Goal: Navigation & Orientation: Find specific page/section

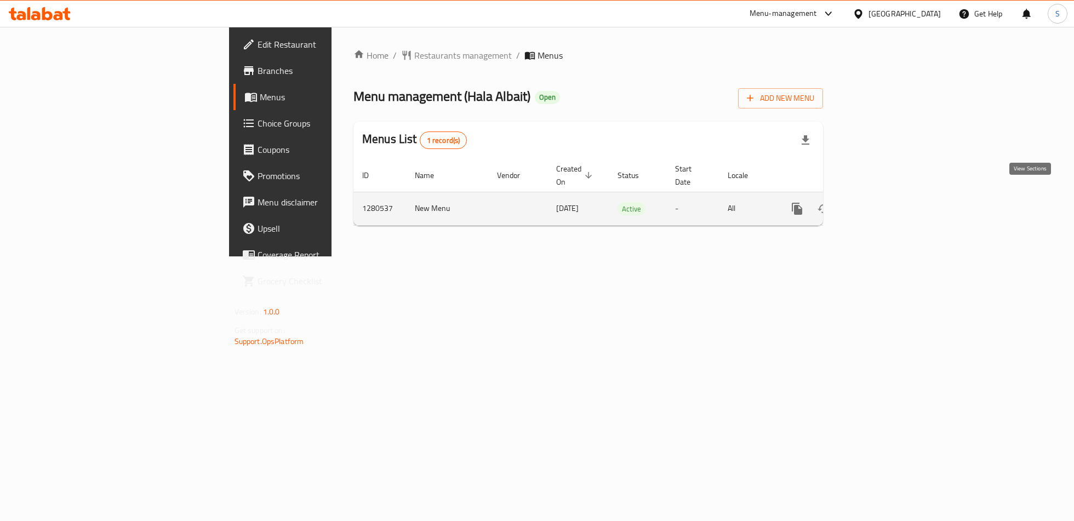
click at [883, 202] on icon "enhanced table" at bounding box center [876, 208] width 13 height 13
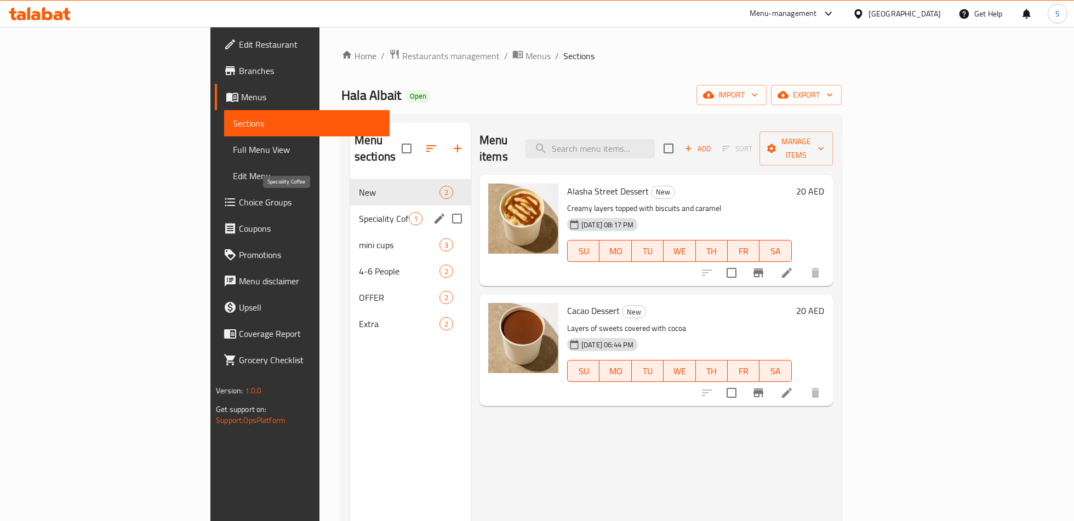
click at [359, 212] on span "Speciality Coffee" at bounding box center [384, 218] width 50 height 13
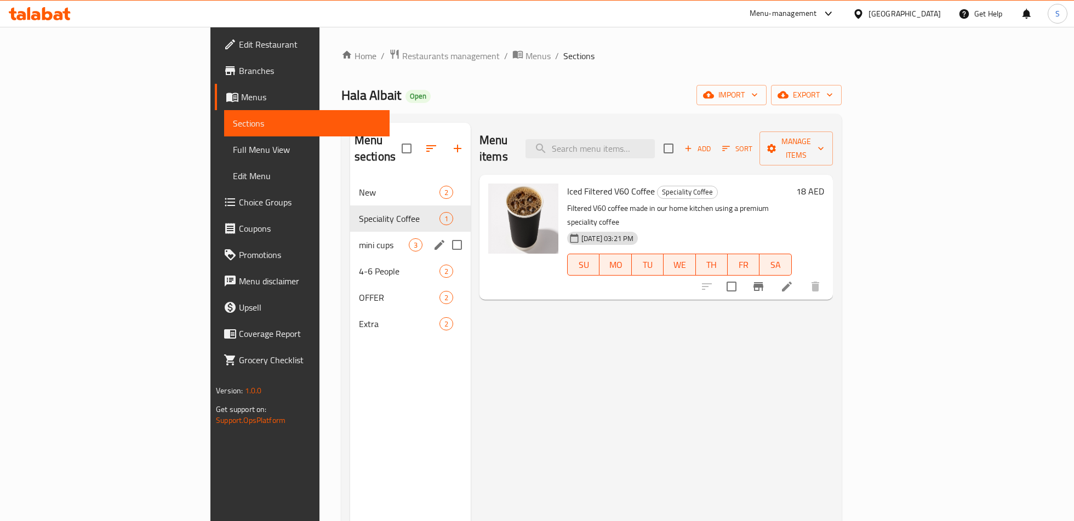
click at [350, 232] on div "mini cups 3" at bounding box center [410, 245] width 121 height 26
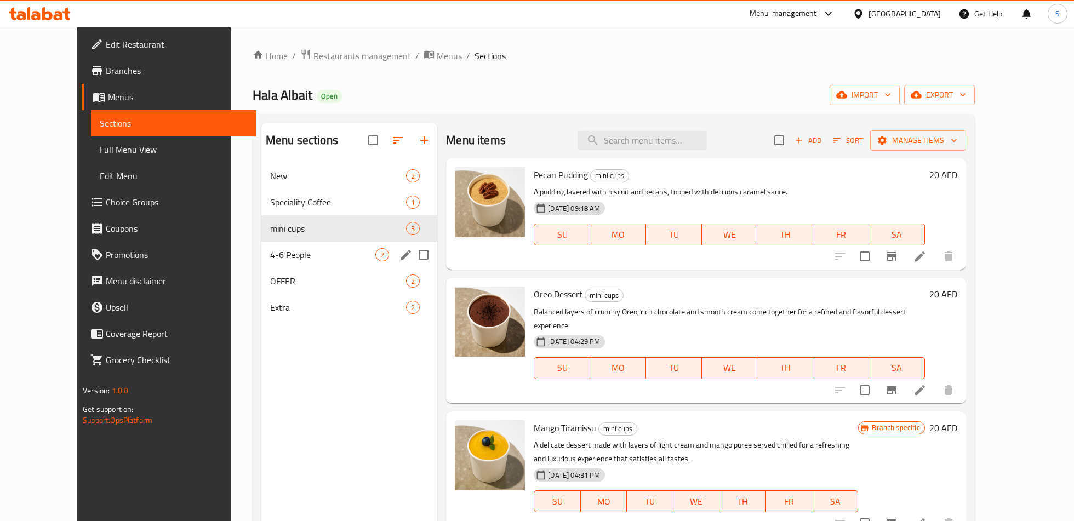
click at [304, 243] on div "4-6 People 2" at bounding box center [349, 255] width 176 height 26
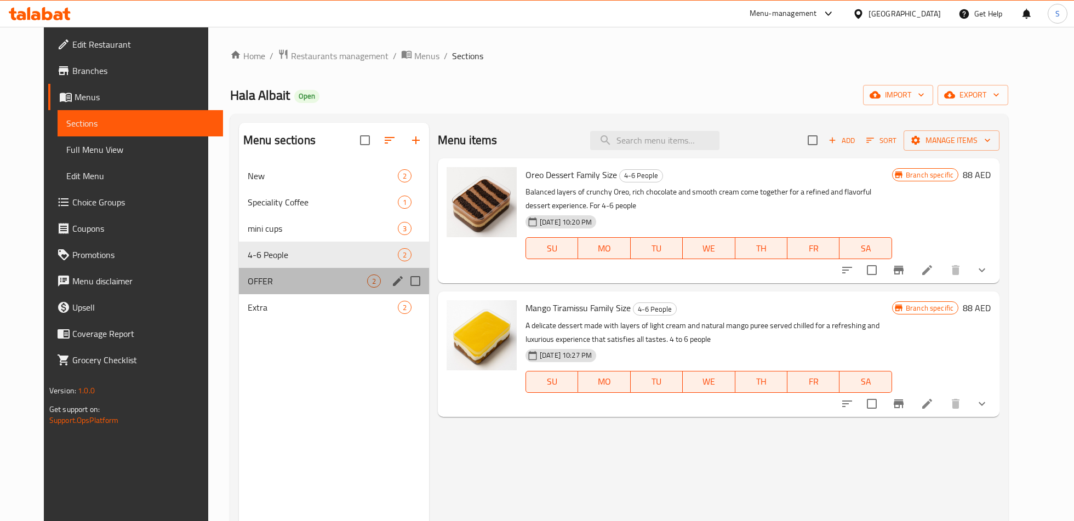
click at [306, 271] on div "OFFER 2" at bounding box center [334, 281] width 190 height 26
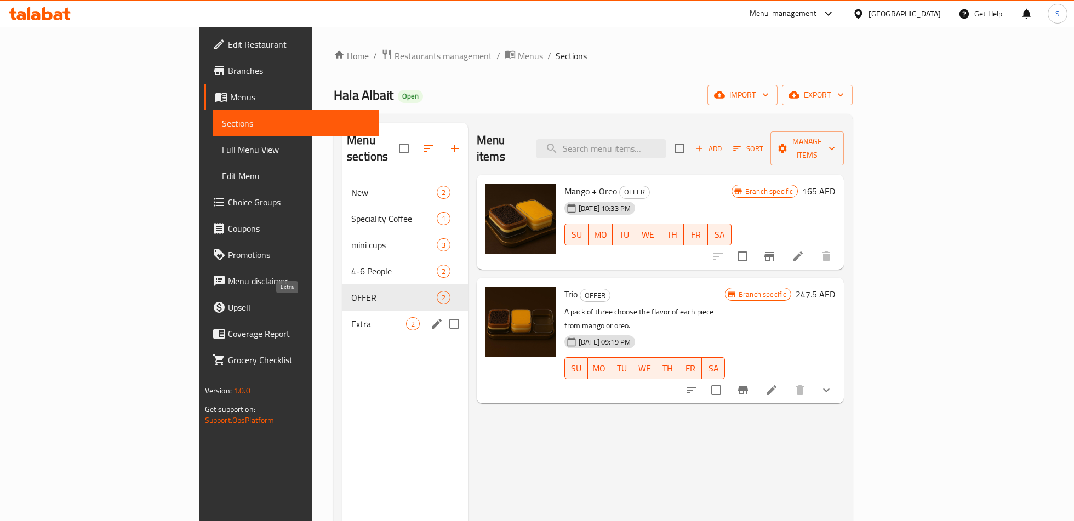
click at [351, 317] on span "Extra" at bounding box center [378, 323] width 55 height 13
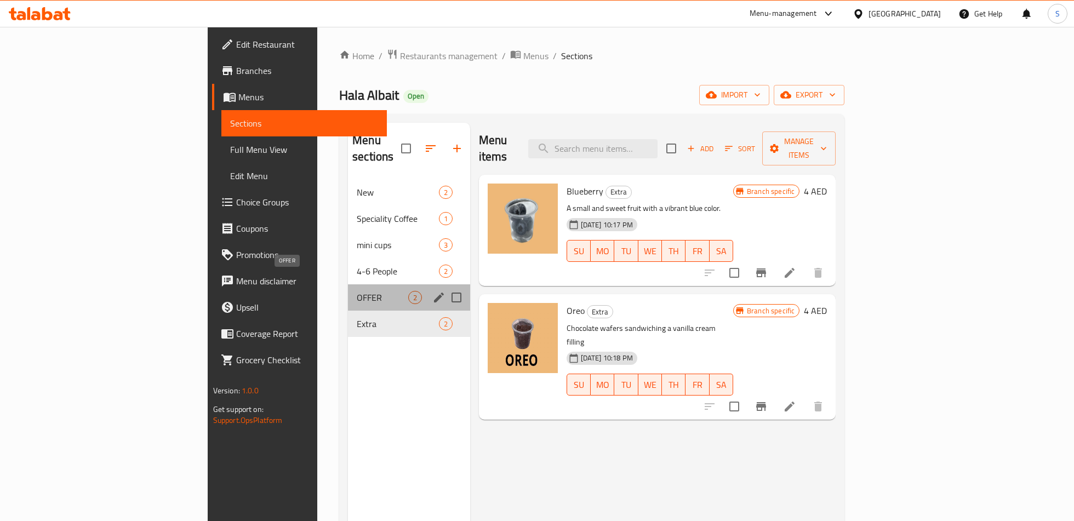
click at [357, 291] on span "OFFER" at bounding box center [382, 297] width 51 height 13
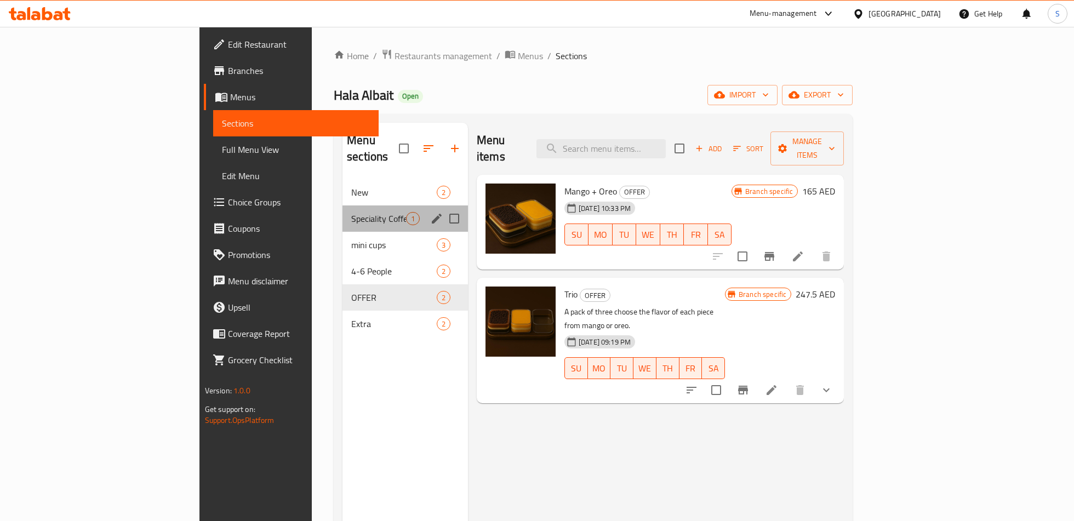
click at [342, 209] on div "Speciality Coffee 1" at bounding box center [404, 218] width 125 height 26
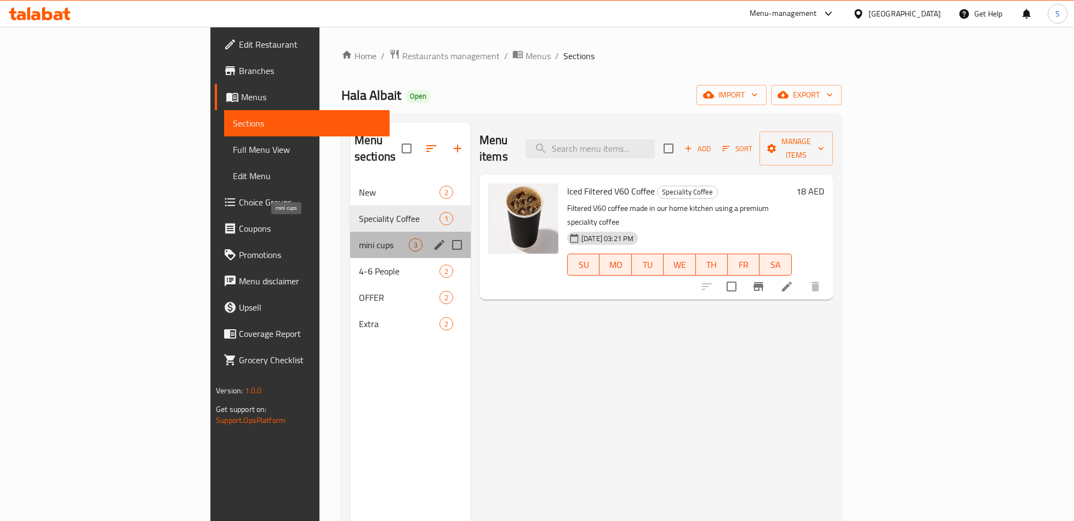
click at [359, 238] on span "mini cups" at bounding box center [384, 244] width 50 height 13
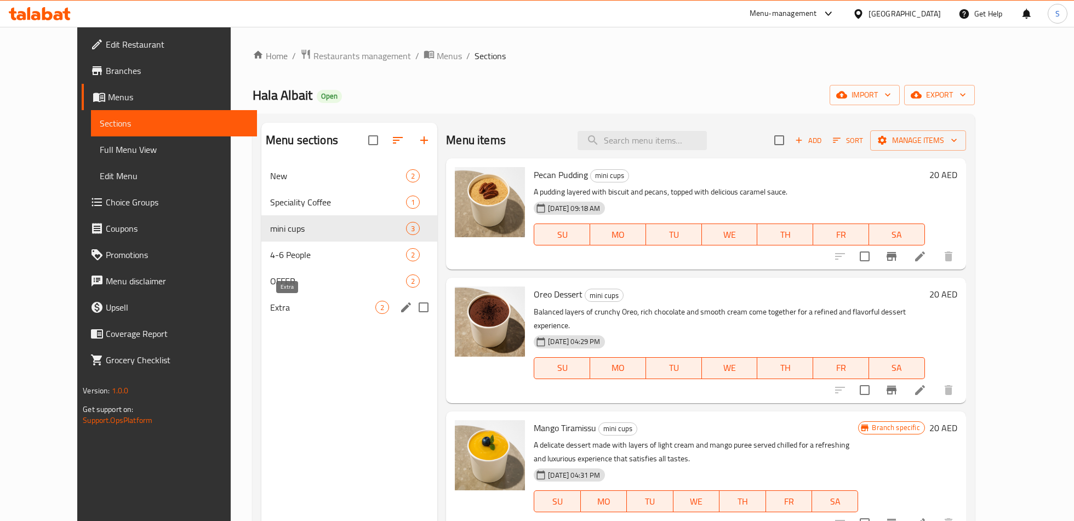
click at [305, 313] on span "Extra" at bounding box center [322, 307] width 105 height 13
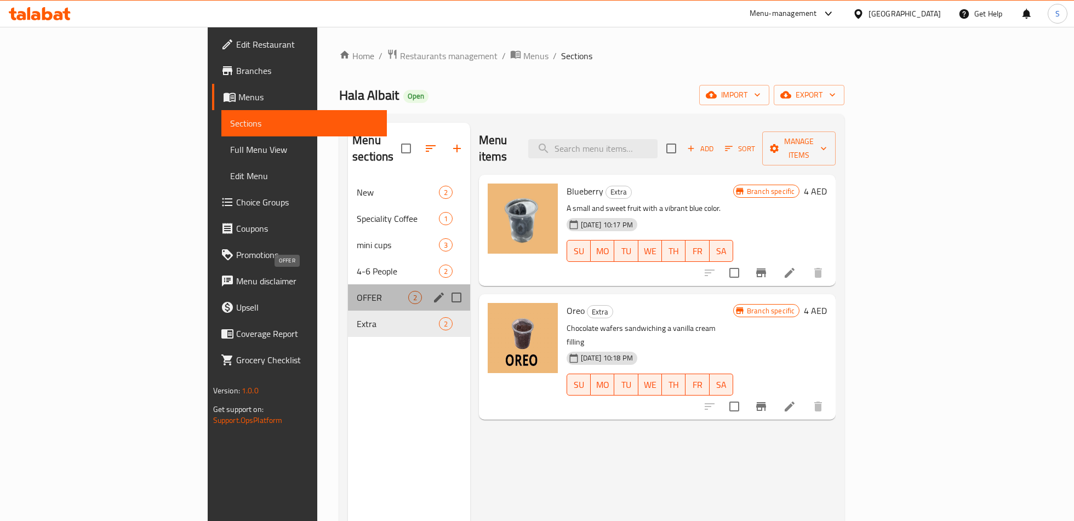
click at [357, 291] on span "OFFER" at bounding box center [382, 297] width 51 height 13
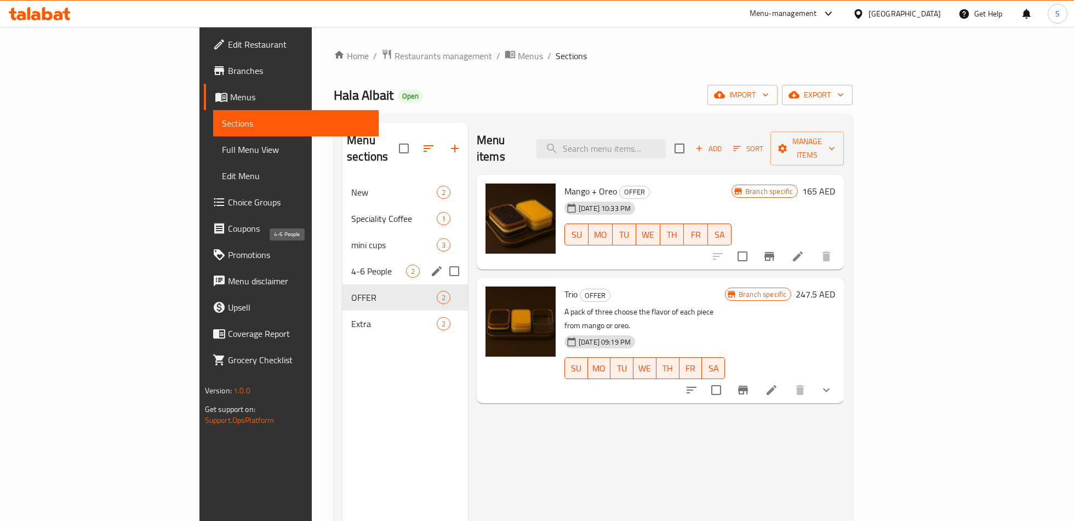
click at [351, 265] on span "4-6 People" at bounding box center [378, 271] width 55 height 13
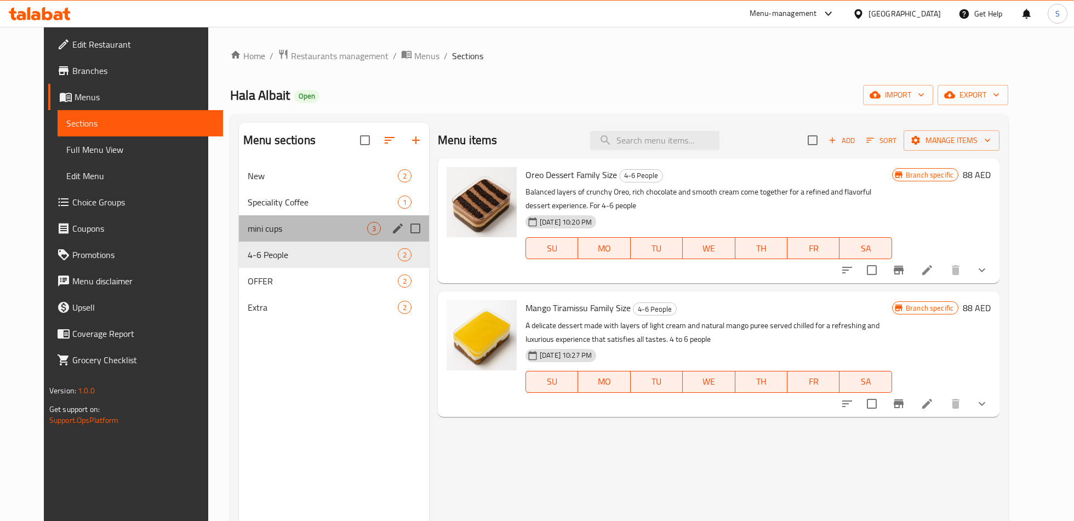
click at [290, 239] on div "mini cups 3" at bounding box center [334, 228] width 190 height 26
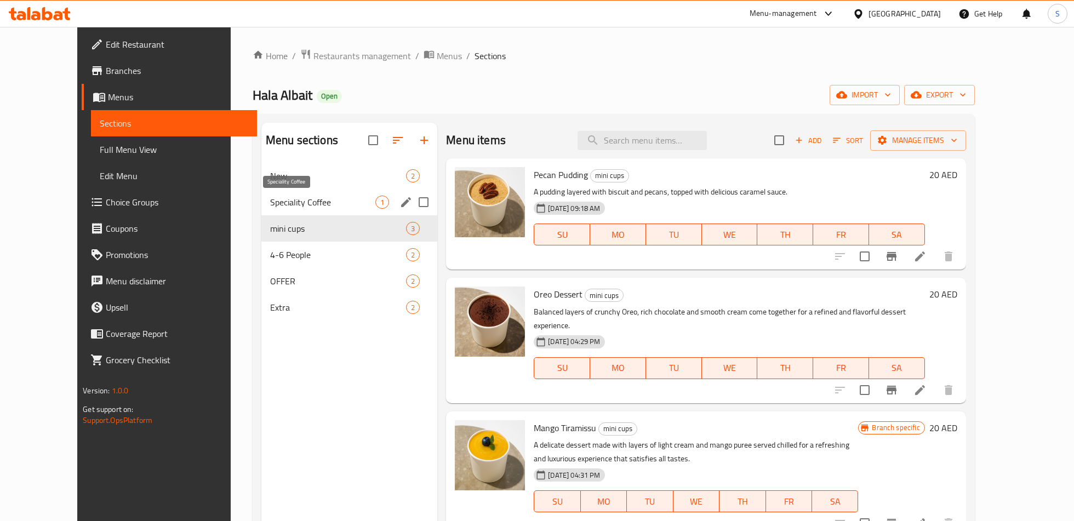
click at [291, 199] on span "Speciality Coffee" at bounding box center [322, 202] width 105 height 13
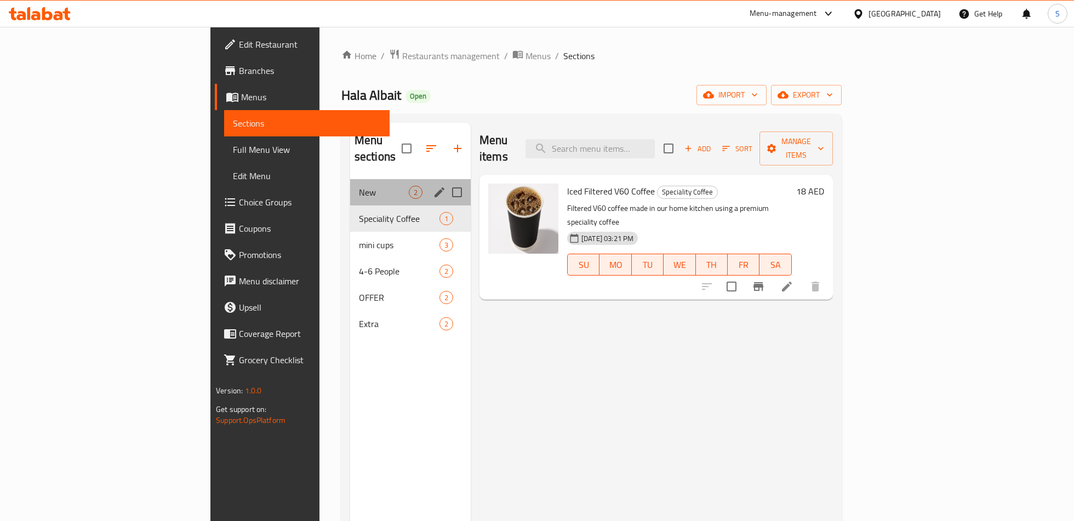
click at [350, 184] on div "New 2" at bounding box center [410, 192] width 121 height 26
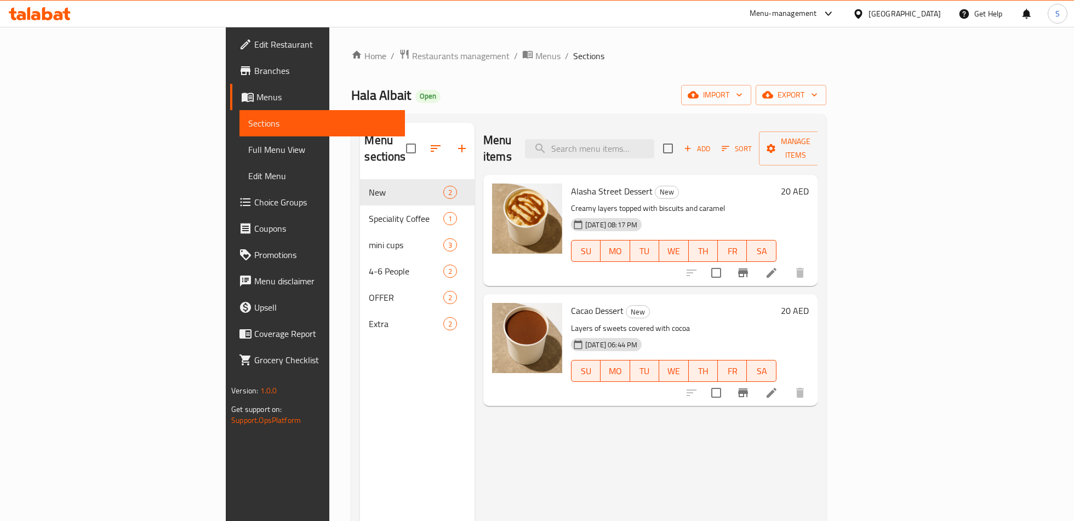
click at [820, 18] on div at bounding box center [826, 13] width 18 height 13
click at [745, 121] on div "Restaurant-Management" at bounding box center [725, 121] width 86 height 12
